Goal: Task Accomplishment & Management: Manage account settings

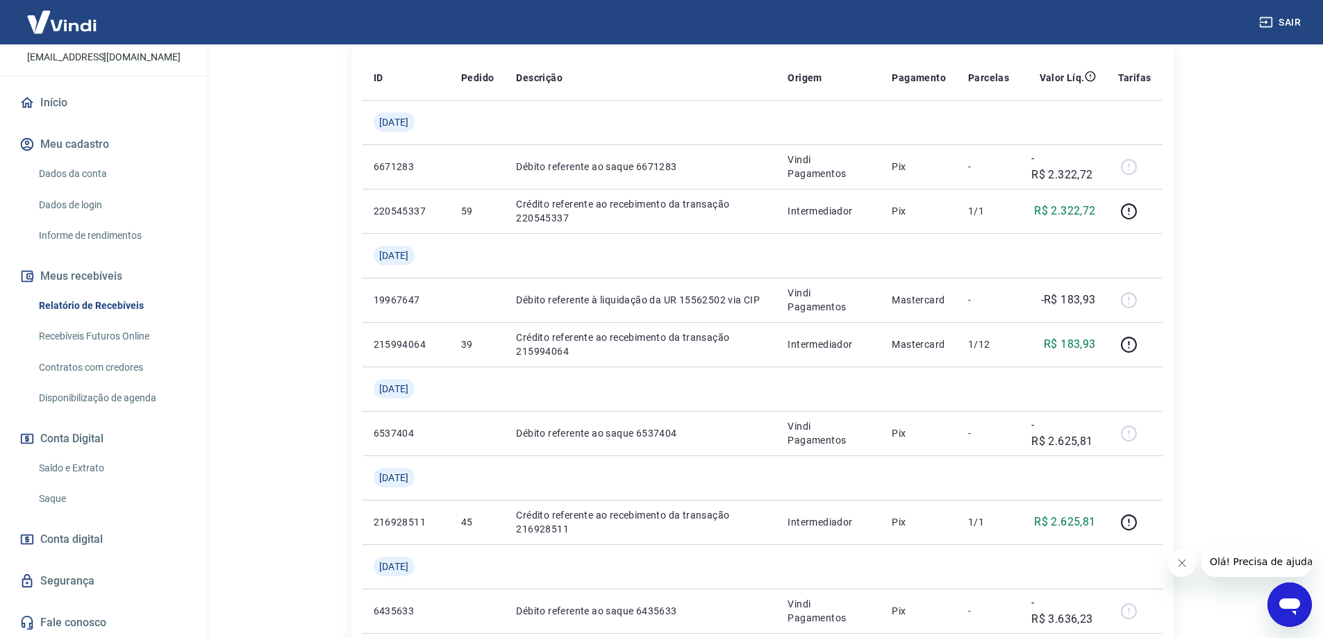
scroll to position [278, 0]
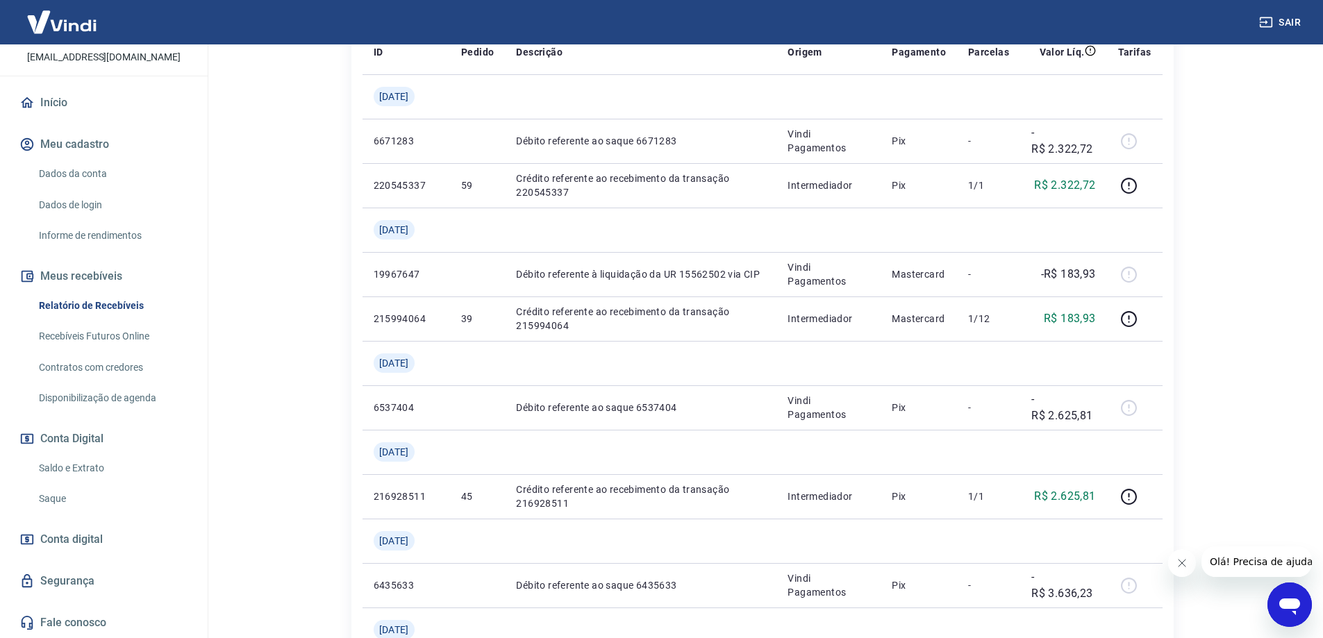
click at [132, 463] on link "Saldo e Extrato" at bounding box center [112, 468] width 158 height 28
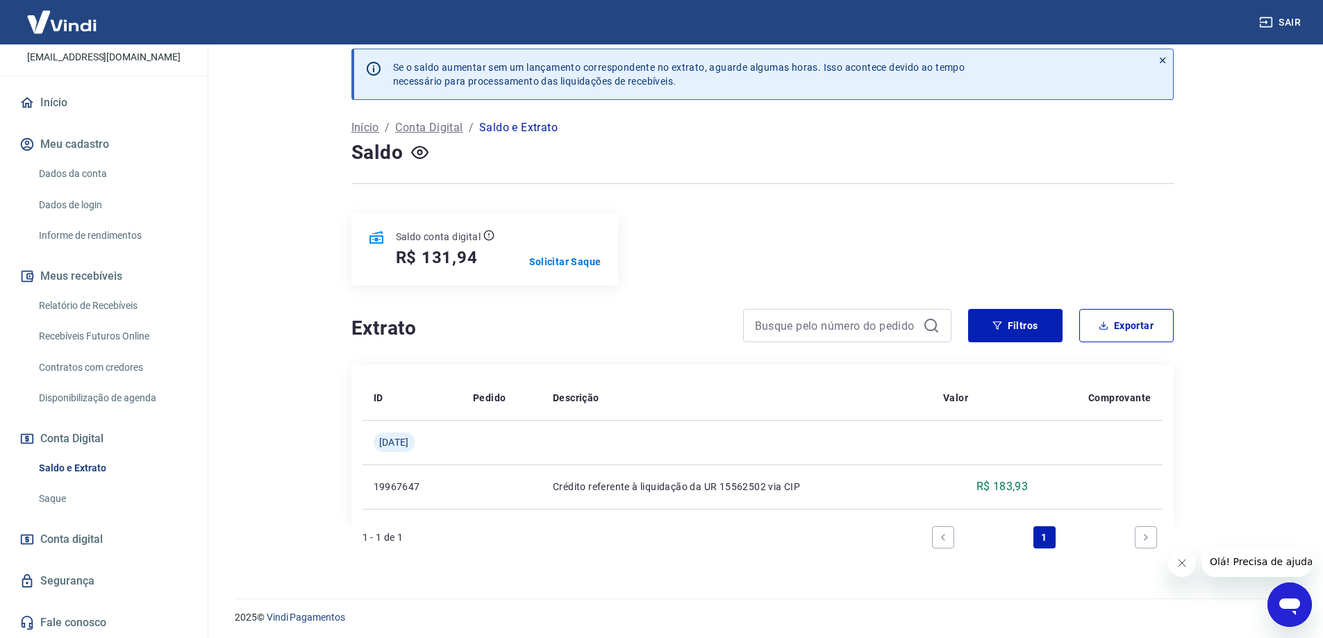
scroll to position [16, 0]
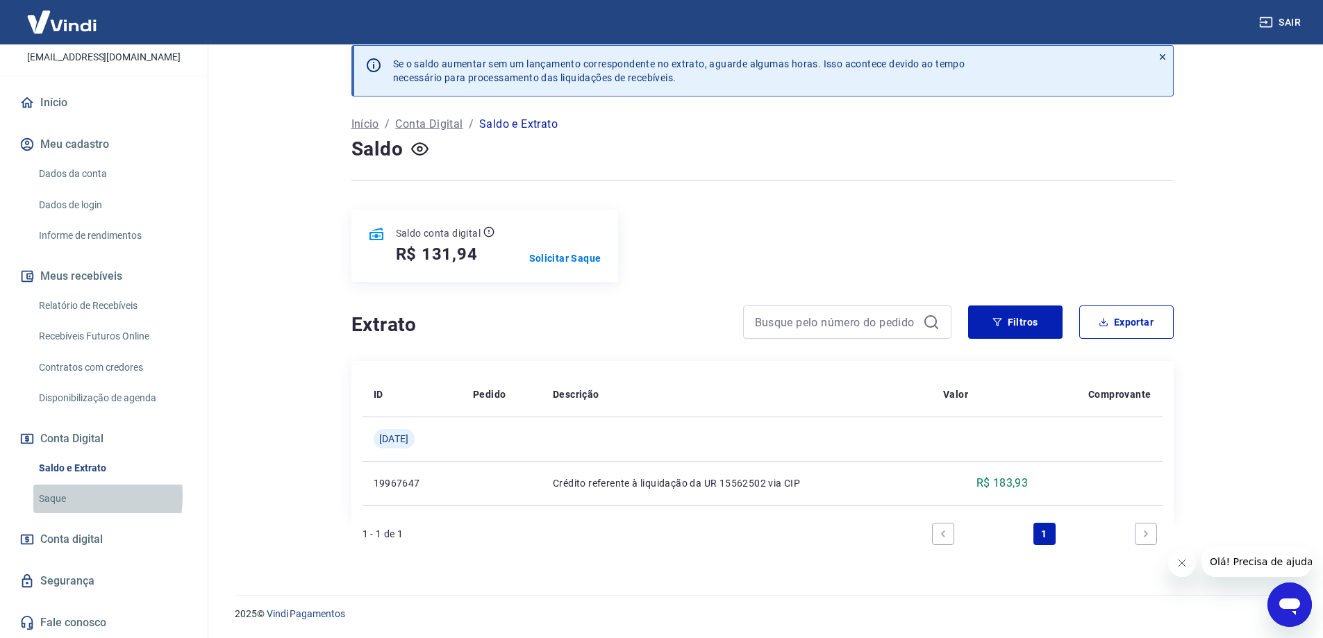
click at [58, 497] on link "Saque" at bounding box center [112, 499] width 158 height 28
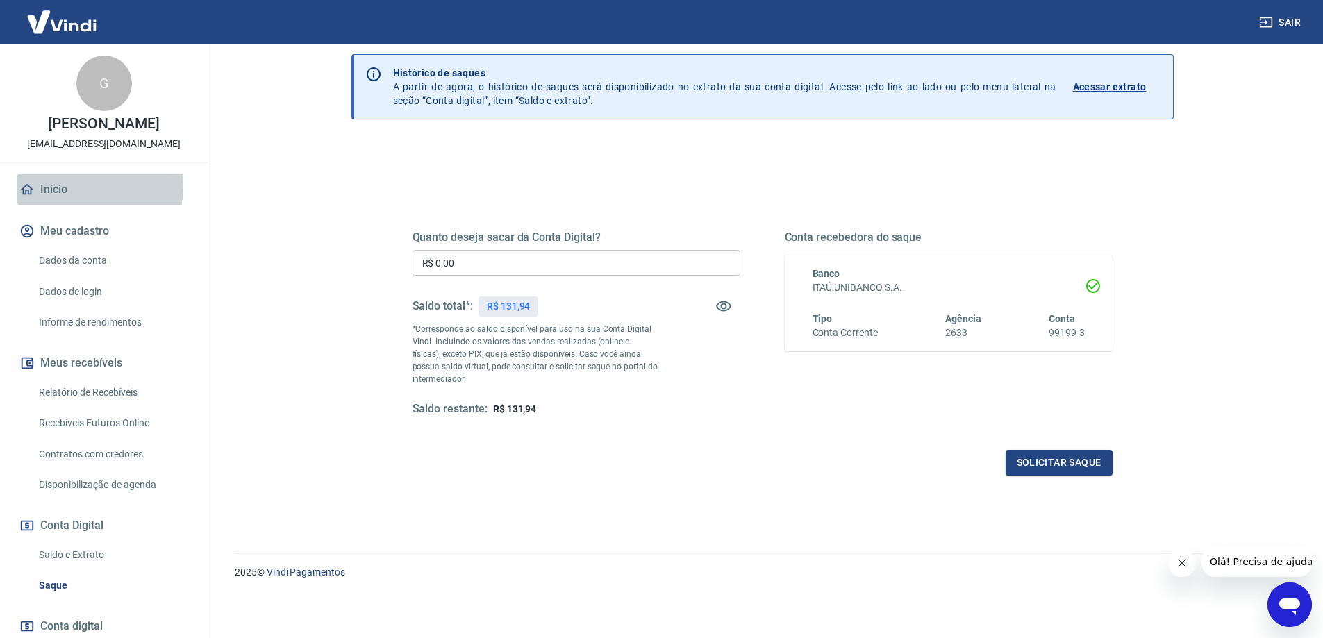
click at [77, 186] on link "Início" at bounding box center [104, 189] width 174 height 31
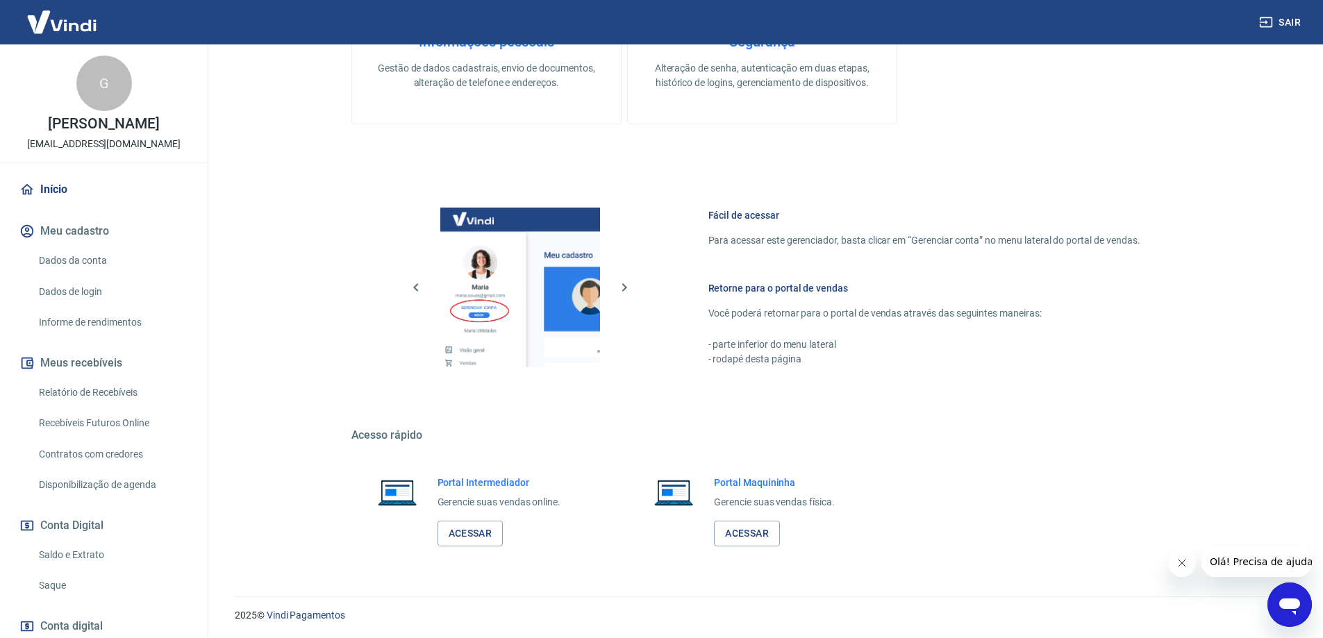
scroll to position [547, 0]
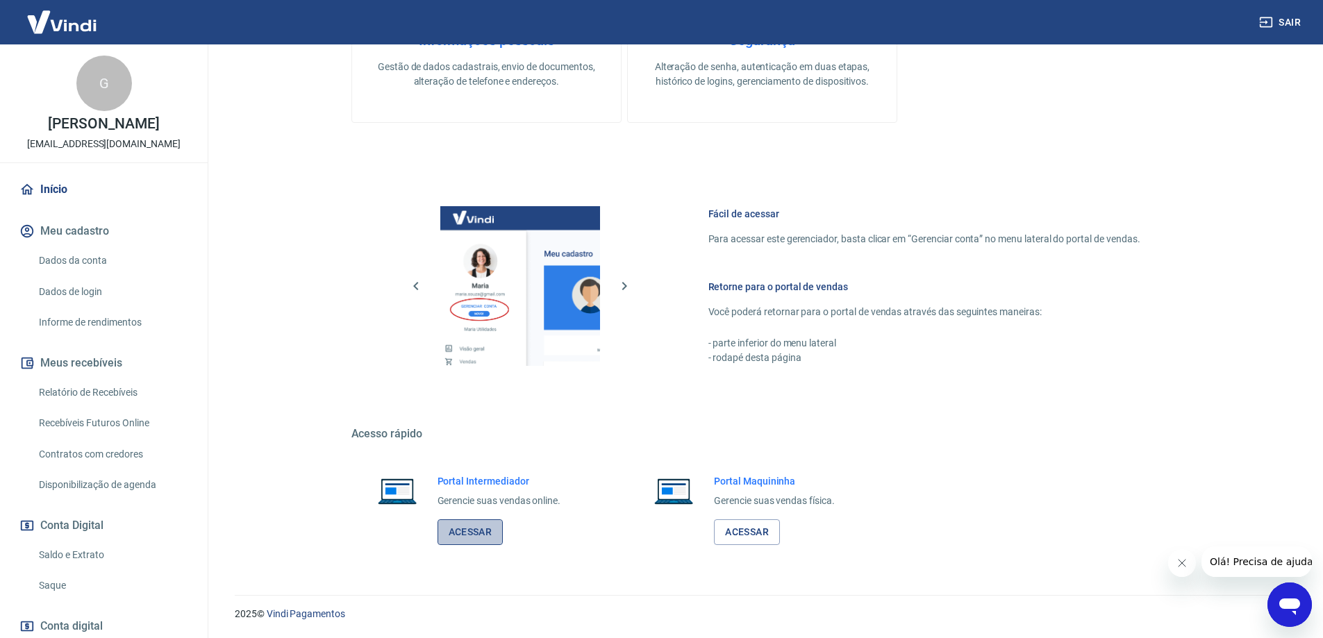
click at [465, 535] on link "Acessar" at bounding box center [471, 533] width 66 height 26
